Goal: Navigation & Orientation: Find specific page/section

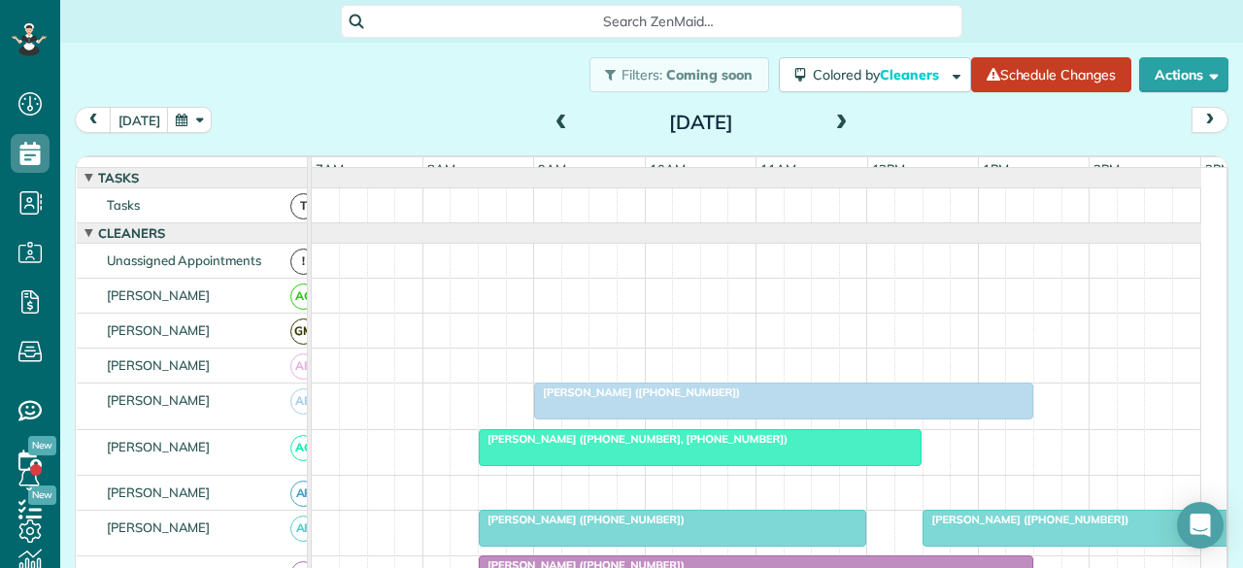
scroll to position [1166, 0]
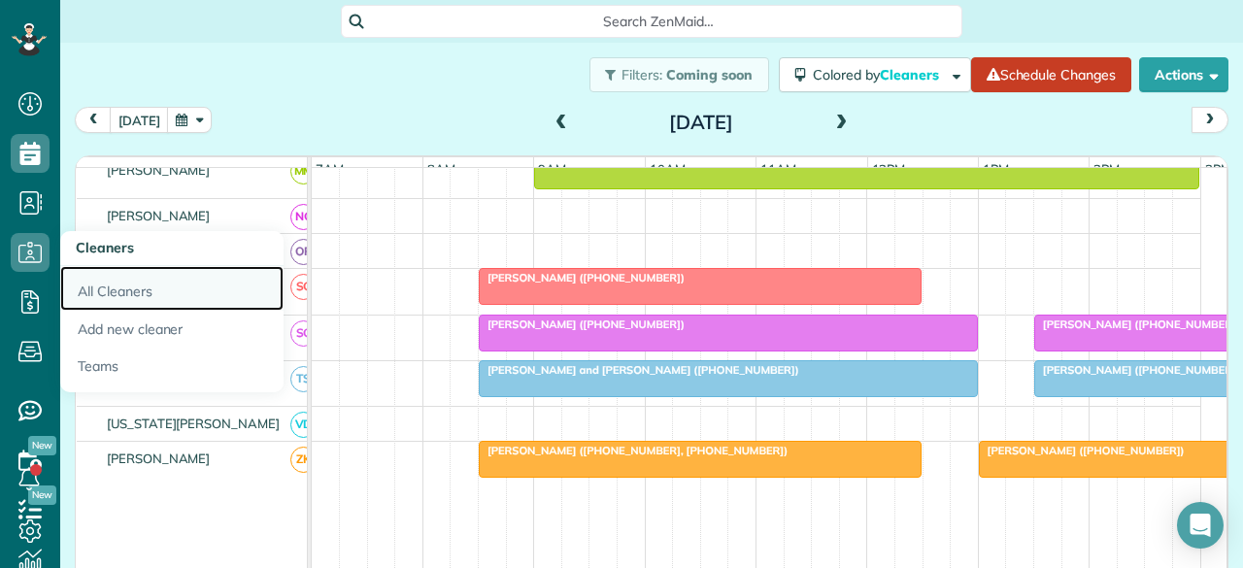
click at [155, 299] on link "All Cleaners" at bounding box center [171, 288] width 223 height 45
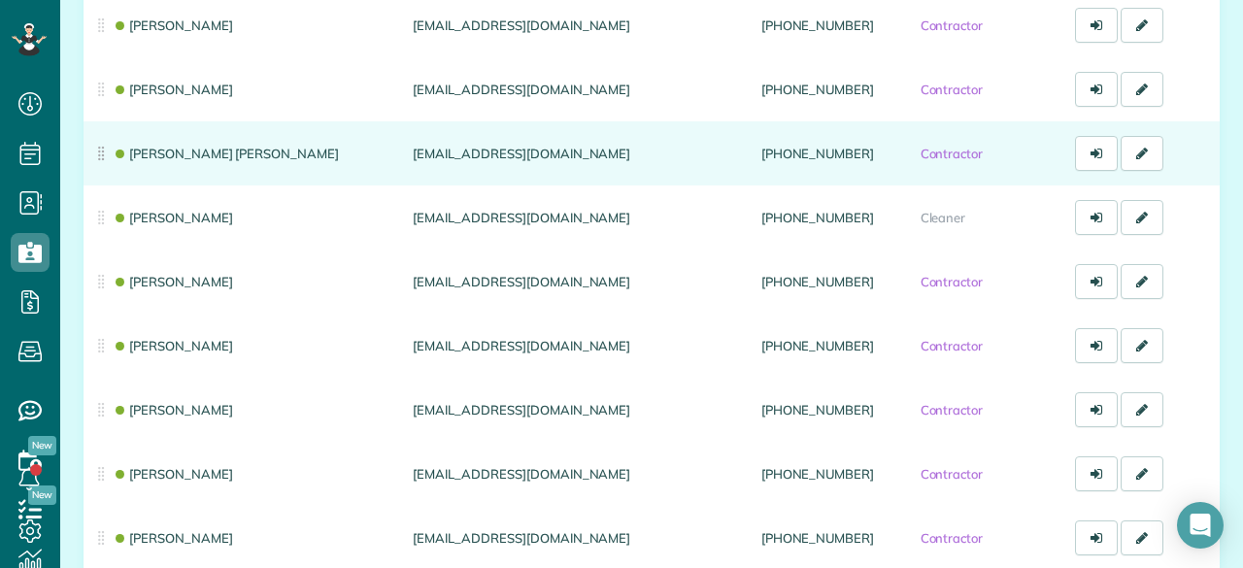
scroll to position [1360, 0]
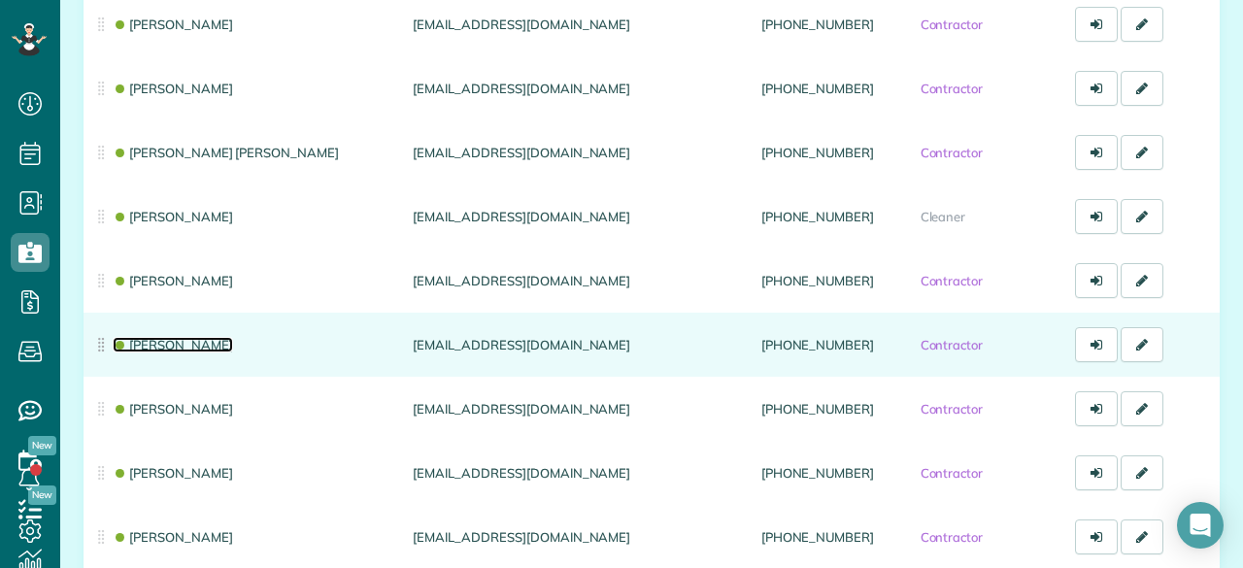
click at [158, 347] on link "[PERSON_NAME]" at bounding box center [173, 345] width 120 height 16
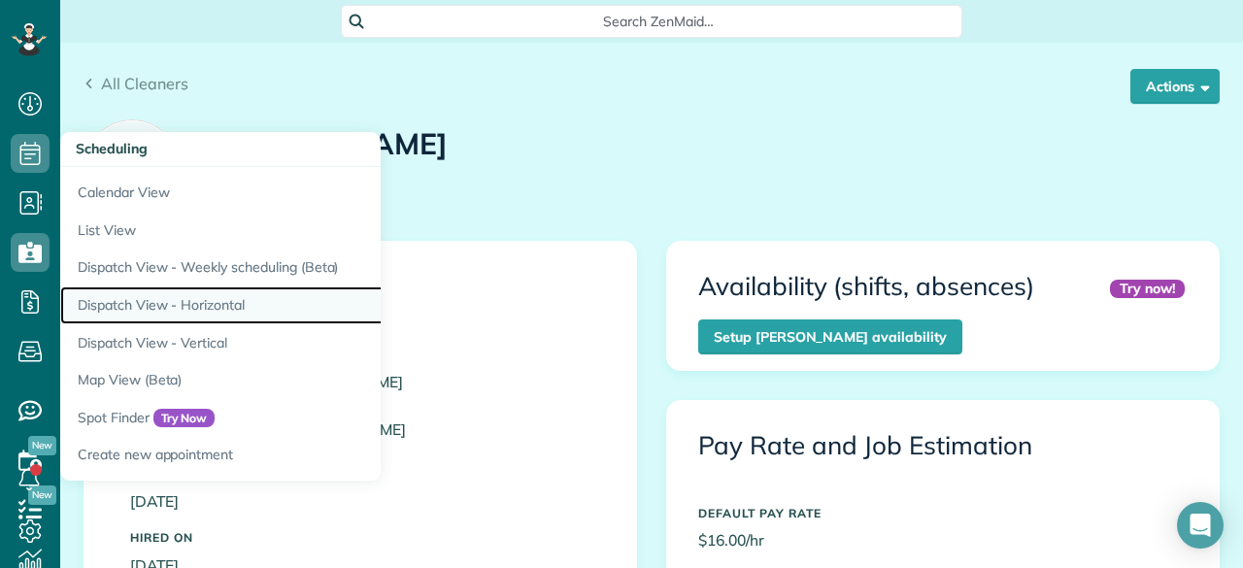
click at [148, 309] on link "Dispatch View - Horizontal" at bounding box center [303, 306] width 486 height 38
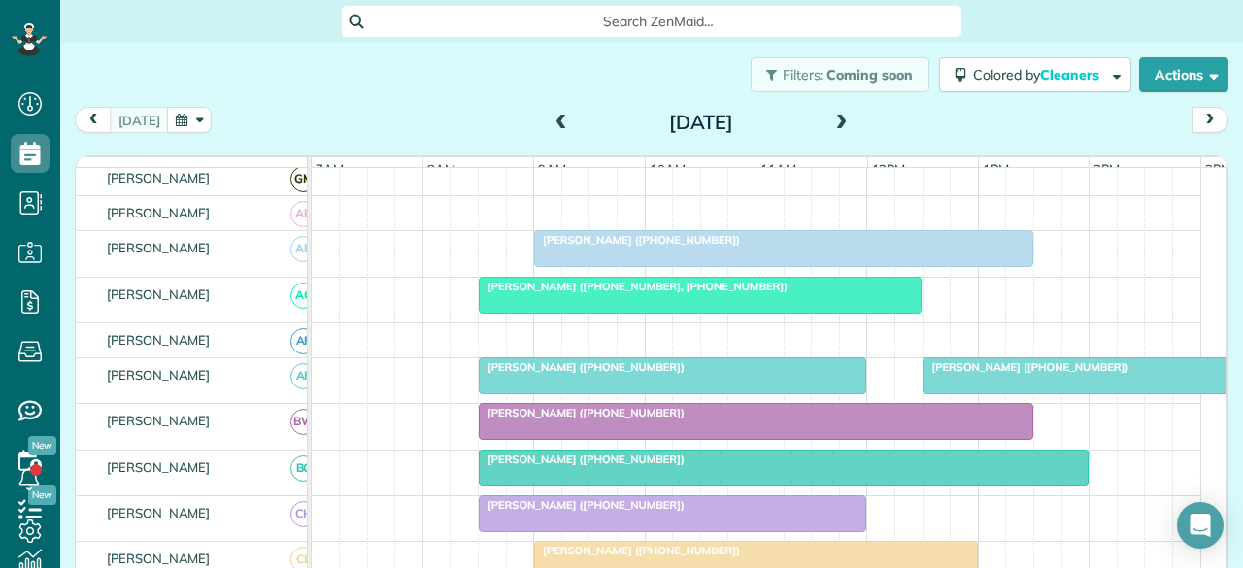
scroll to position [194, 0]
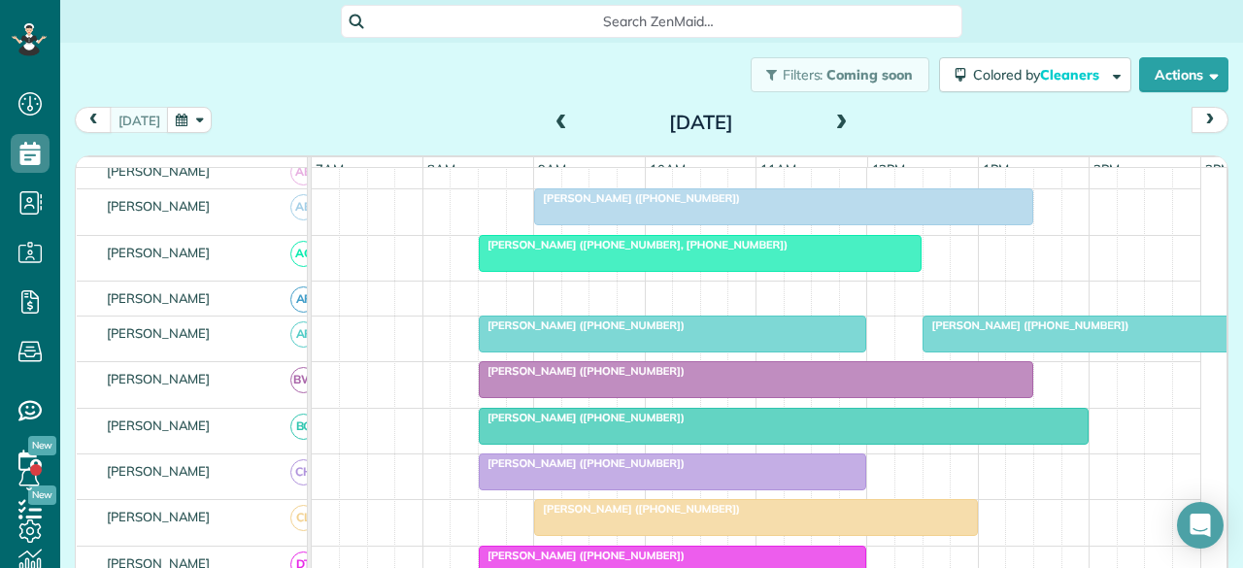
click at [554, 121] on span at bounding box center [561, 123] width 21 height 17
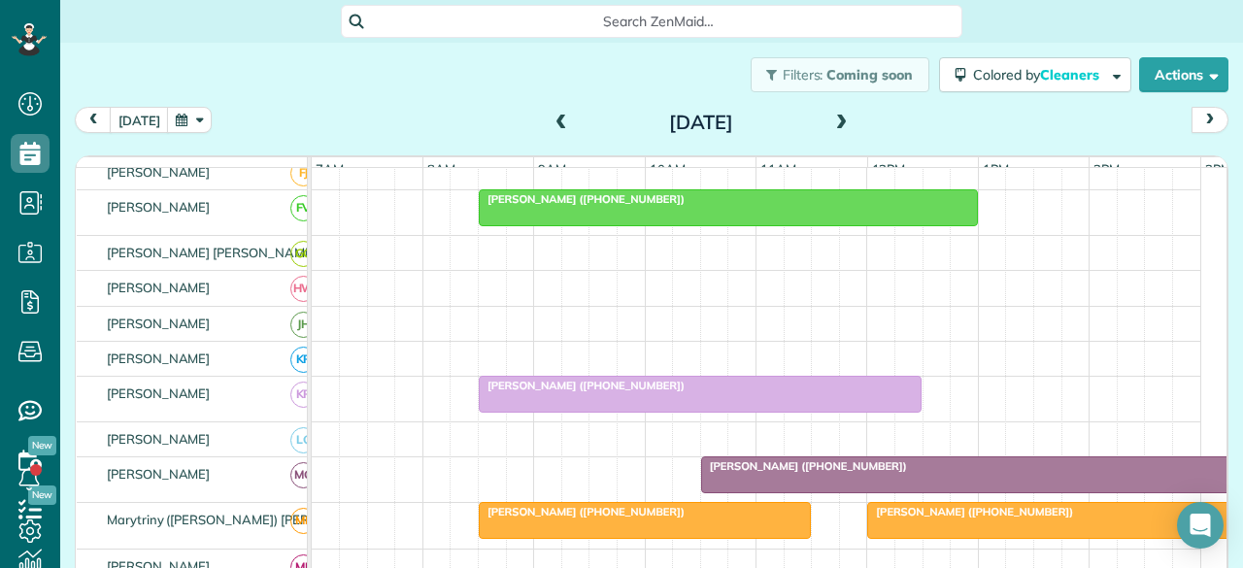
scroll to position [506, 0]
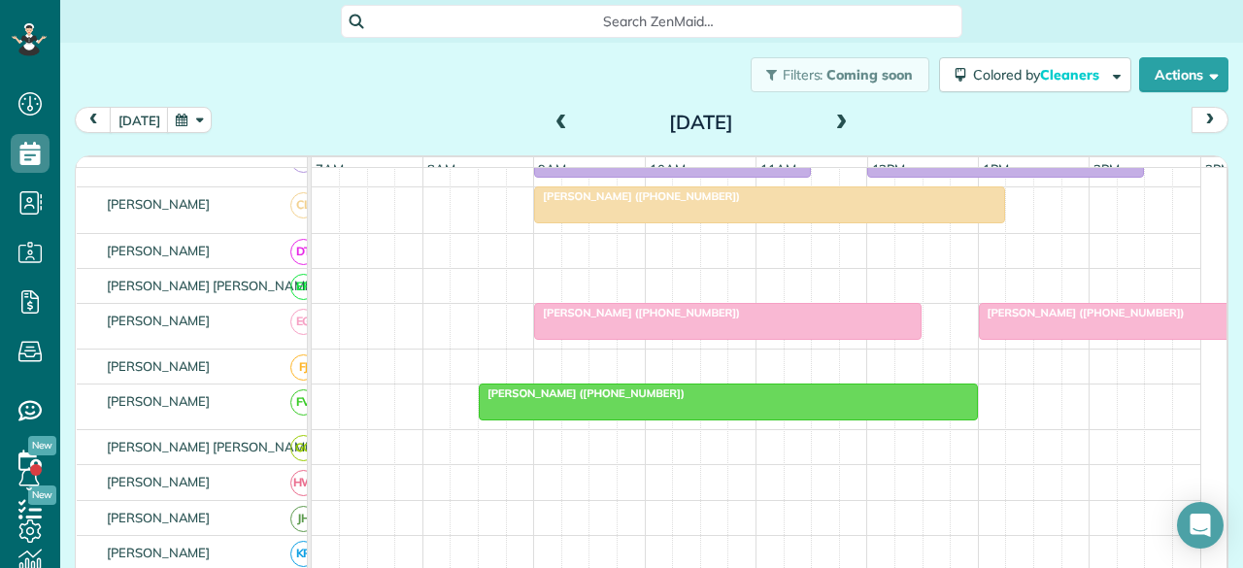
click at [1037, 320] on span "Jo Collison (+18172845903)" at bounding box center [1082, 313] width 208 height 14
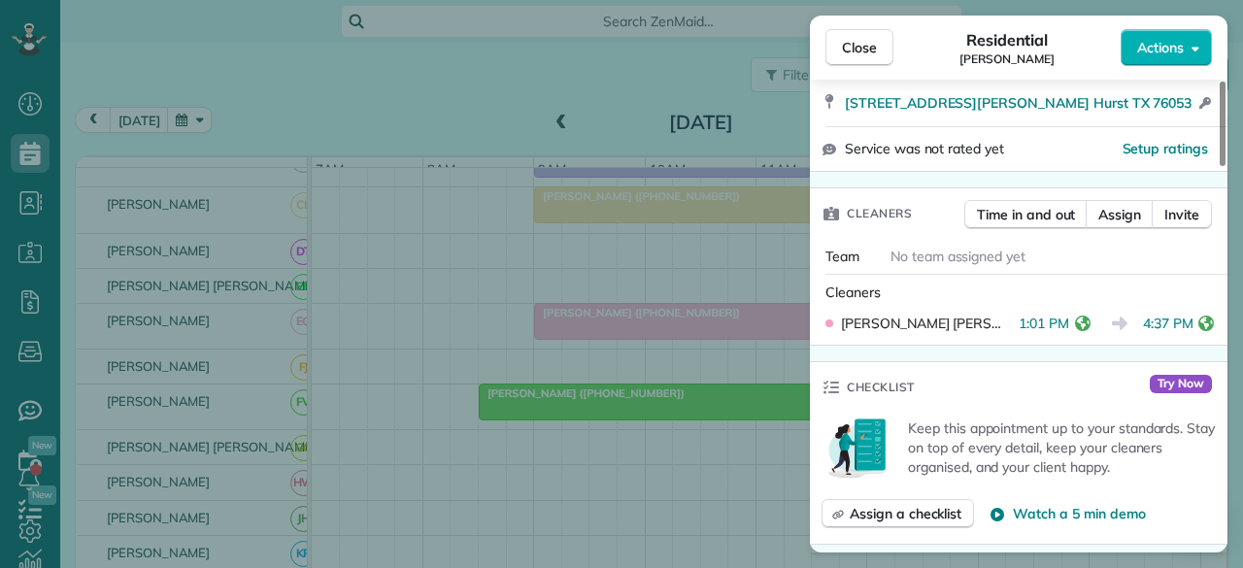
scroll to position [487, 0]
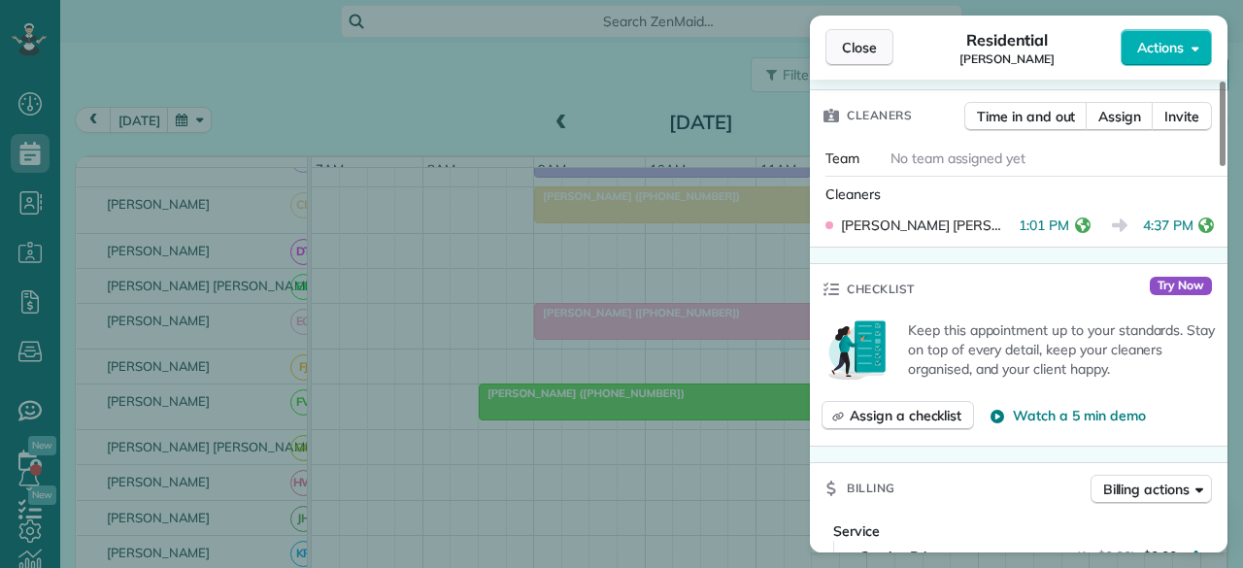
click at [853, 53] on span "Close" at bounding box center [859, 47] width 35 height 19
